Goal: Find specific page/section: Find specific page/section

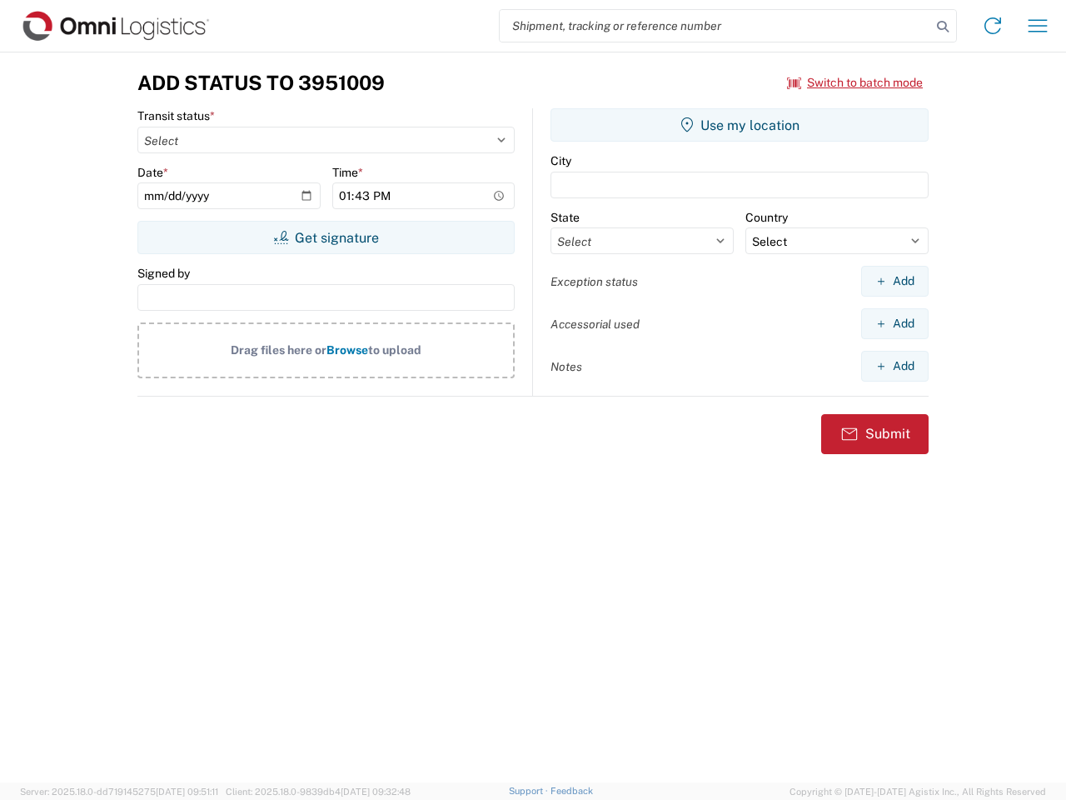
click at [715, 26] on input "search" at bounding box center [715, 26] width 431 height 32
click at [943, 27] on icon at bounding box center [942, 26] width 23 height 23
click at [993, 26] on icon at bounding box center [992, 25] width 27 height 27
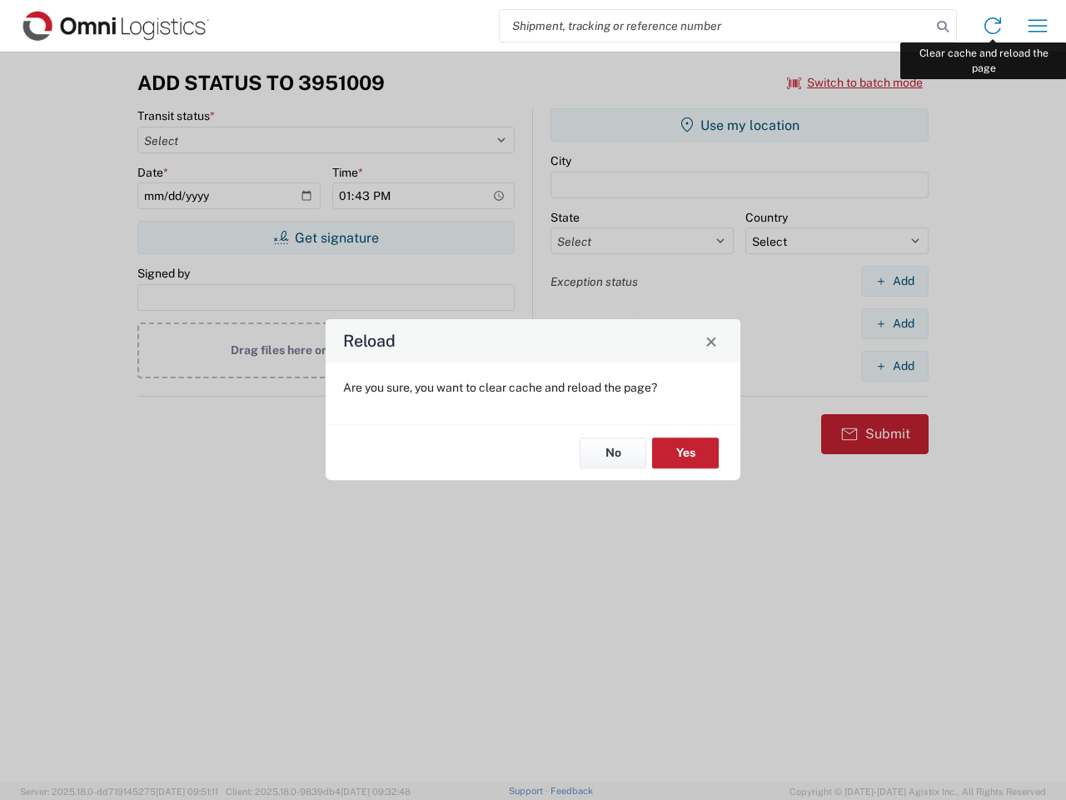
click at [1038, 26] on div "Reload Are you sure, you want to clear cache and reload the page? No Yes" at bounding box center [533, 400] width 1066 height 800
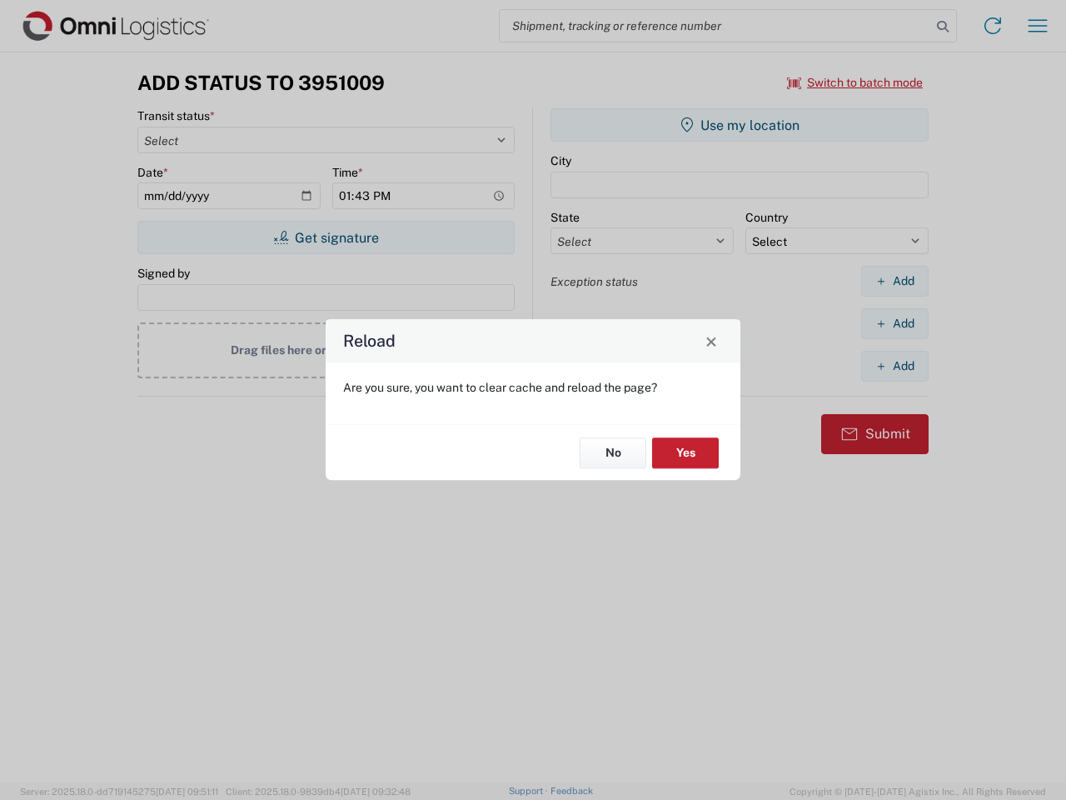
click at [855, 82] on div "Reload Are you sure, you want to clear cache and reload the page? No Yes" at bounding box center [533, 400] width 1066 height 800
click at [326, 237] on div "Reload Are you sure, you want to clear cache and reload the page? No Yes" at bounding box center [533, 400] width 1066 height 800
click at [740, 125] on div "Reload Are you sure, you want to clear cache and reload the page? No Yes" at bounding box center [533, 400] width 1066 height 800
click at [895, 281] on div "Reload Are you sure, you want to clear cache and reload the page? No Yes" at bounding box center [533, 400] width 1066 height 800
click at [895, 323] on div "Reload Are you sure, you want to clear cache and reload the page? No Yes" at bounding box center [533, 400] width 1066 height 800
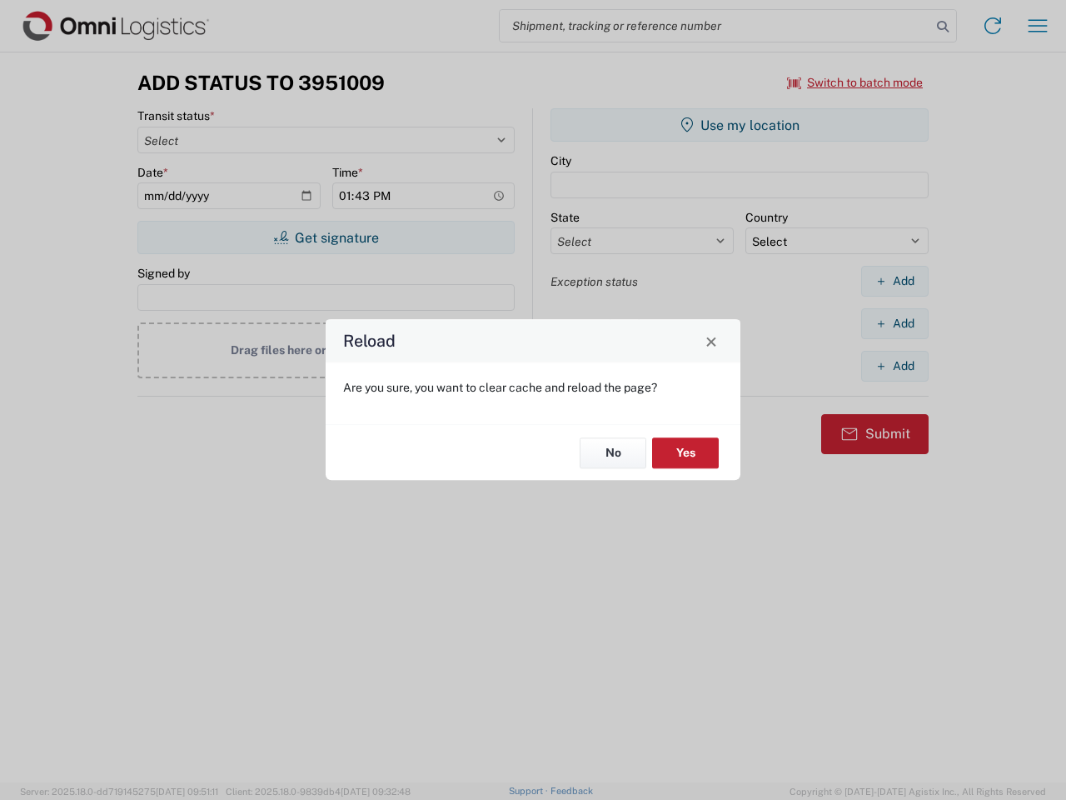
click at [895, 366] on div "Reload Are you sure, you want to clear cache and reload the page? No Yes" at bounding box center [533, 400] width 1066 height 800
